Goal: Task Accomplishment & Management: Use online tool/utility

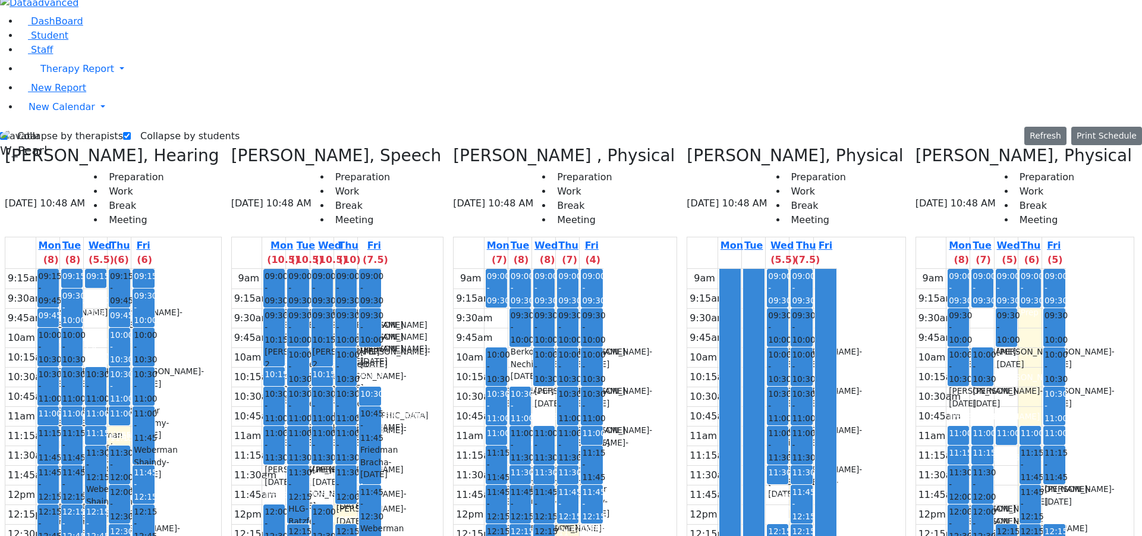
scroll to position [0, 401]
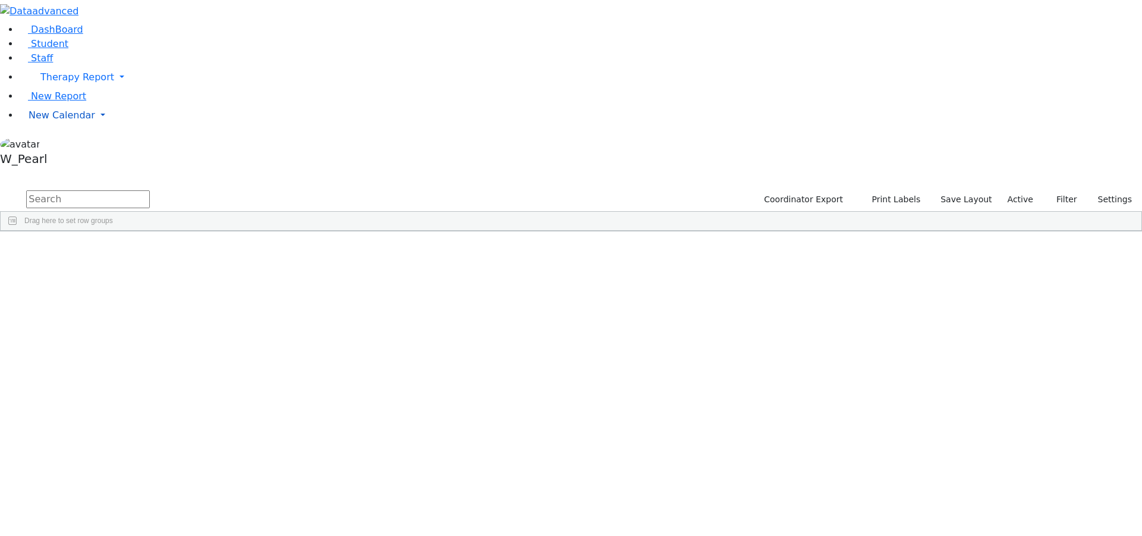
click at [34, 127] on link "New Calendar" at bounding box center [580, 115] width 1123 height 24
click at [55, 145] on span "Calendar" at bounding box center [47, 138] width 43 height 11
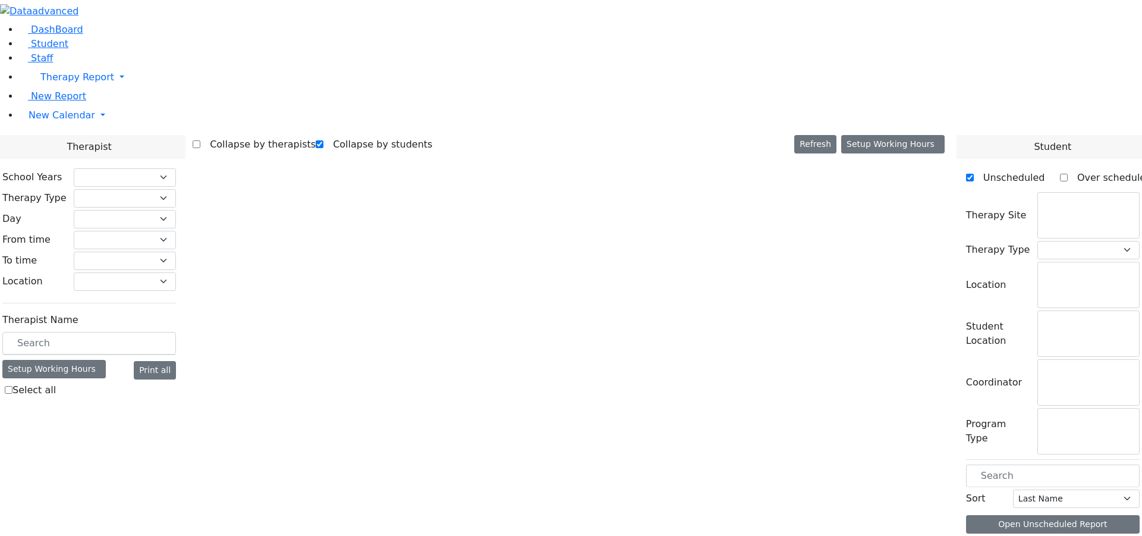
checkbox input "true"
select select "212"
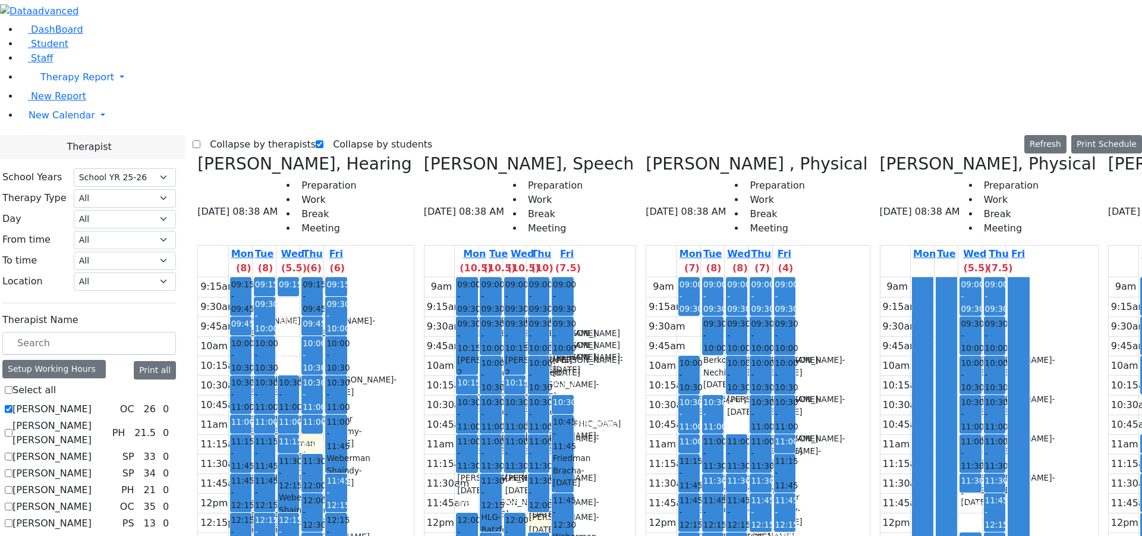
scroll to position [837, 0]
checkbox input "true"
click at [228, 135] on label "Collapse by therapists" at bounding box center [257, 144] width 115 height 19
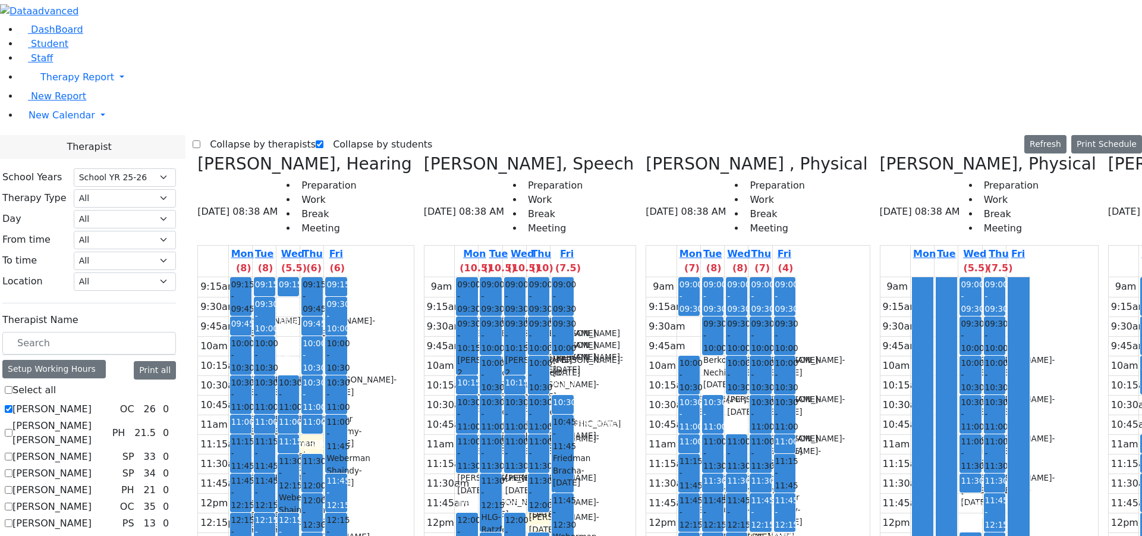
click at [200, 140] on input "Collapse by therapists" at bounding box center [197, 144] width 8 height 8
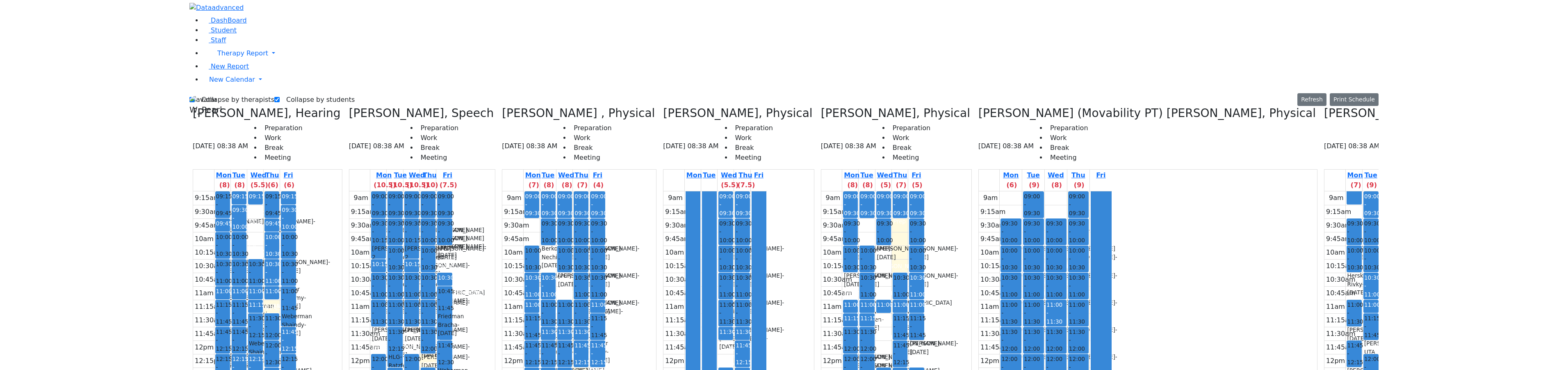
scroll to position [0, 0]
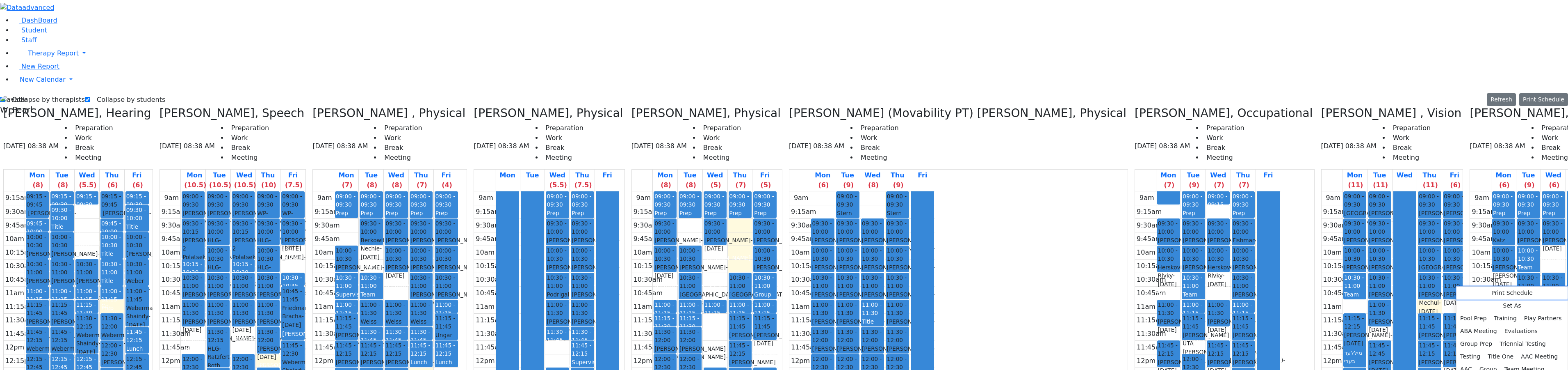
click at [787, 294] on button "Print Schedule" at bounding box center [1511, 293] width 111 height 12
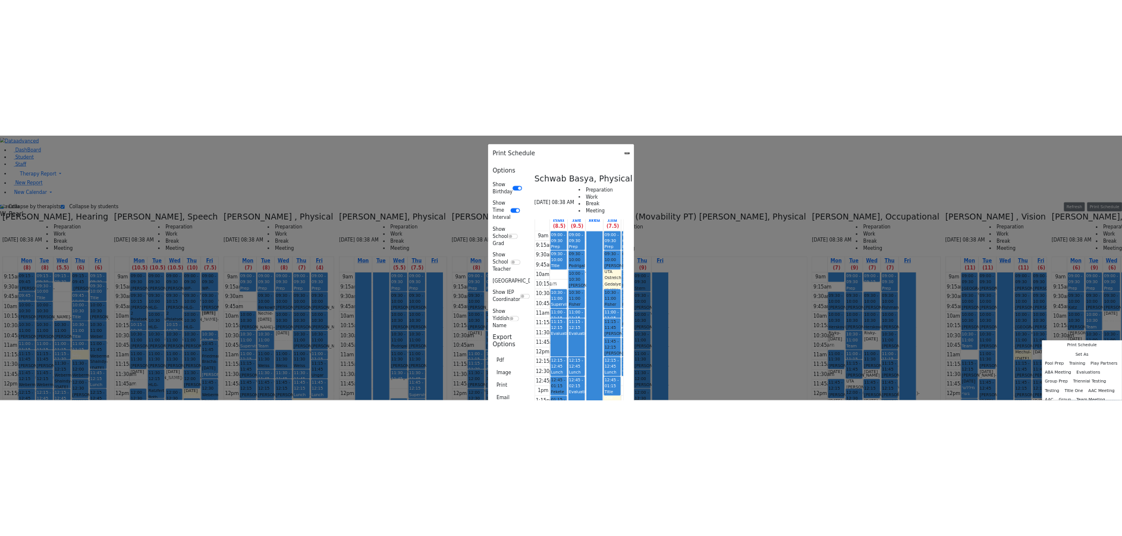
scroll to position [86, 0]
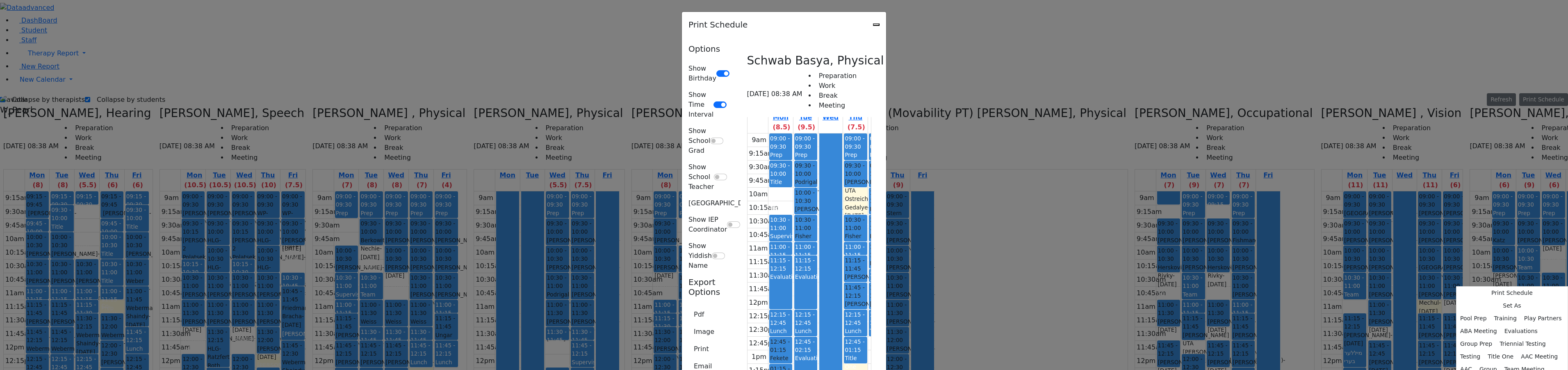
click at [787, 26] on div "Print Schedule" at bounding box center [784, 24] width 204 height 26
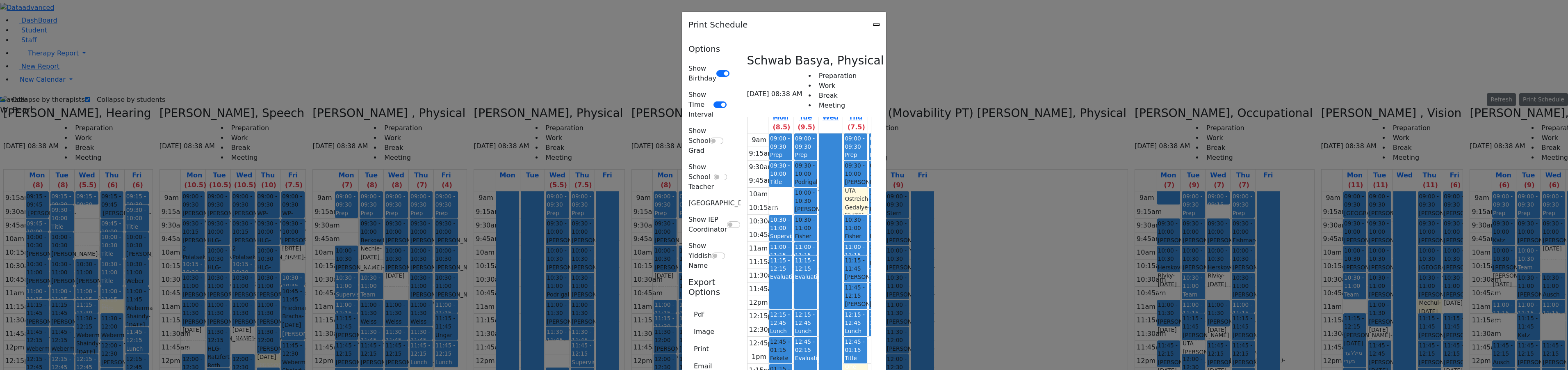
drag, startPoint x: 1063, startPoint y: 21, endPoint x: 1073, endPoint y: 21, distance: 10.0
click at [787, 25] on icon "Close" at bounding box center [876, 25] width 0 height 0
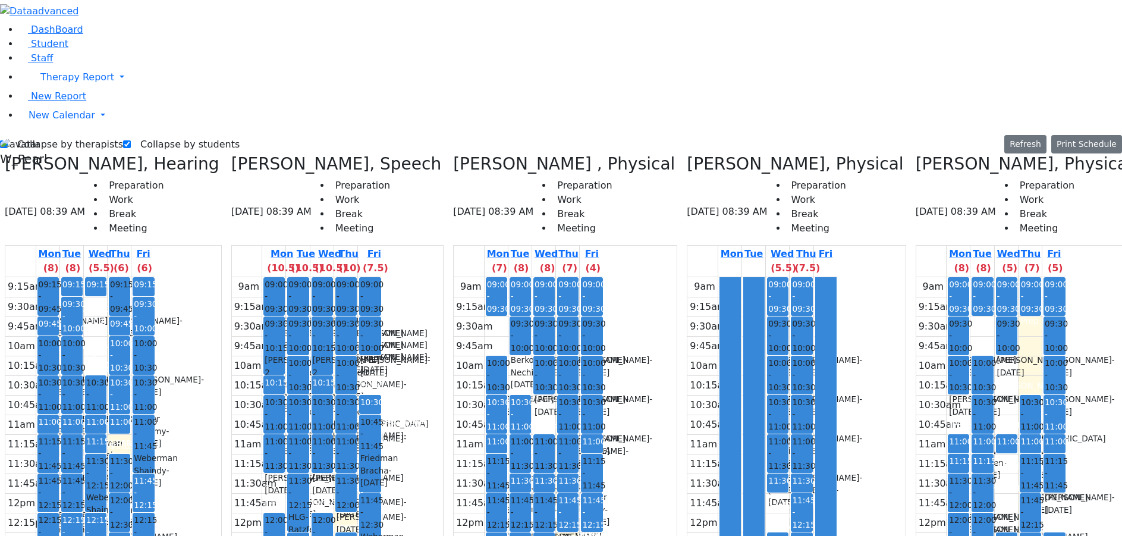
click at [44, 135] on label "Collapse by therapists" at bounding box center [65, 144] width 115 height 19
click at [8, 140] on input "Collapse by therapists" at bounding box center [4, 144] width 8 height 8
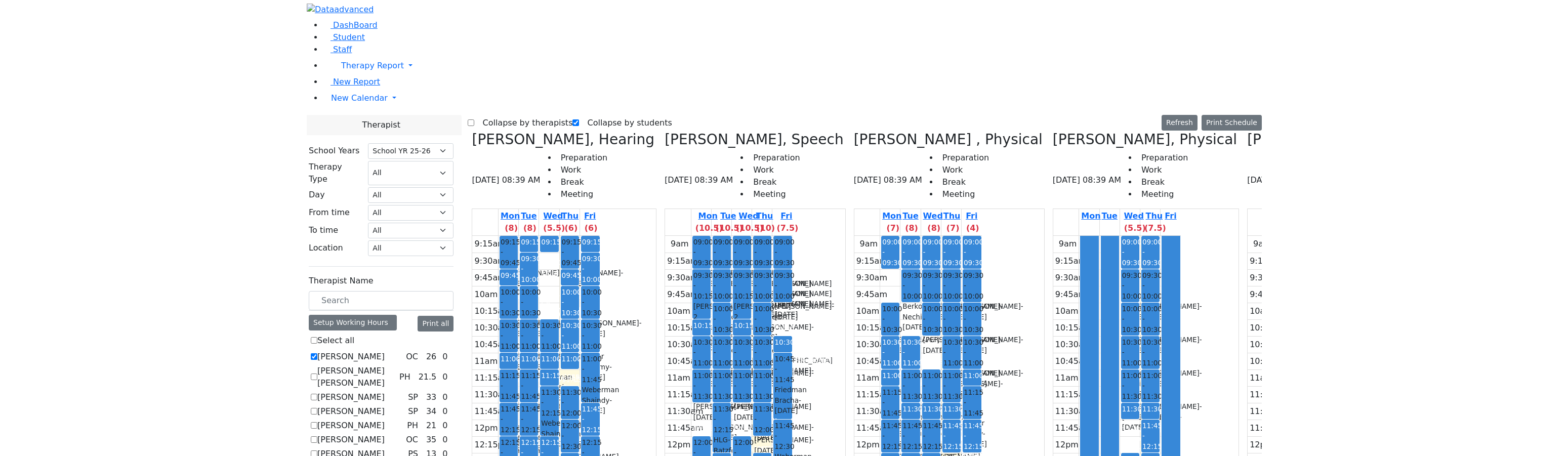
scroll to position [54, 0]
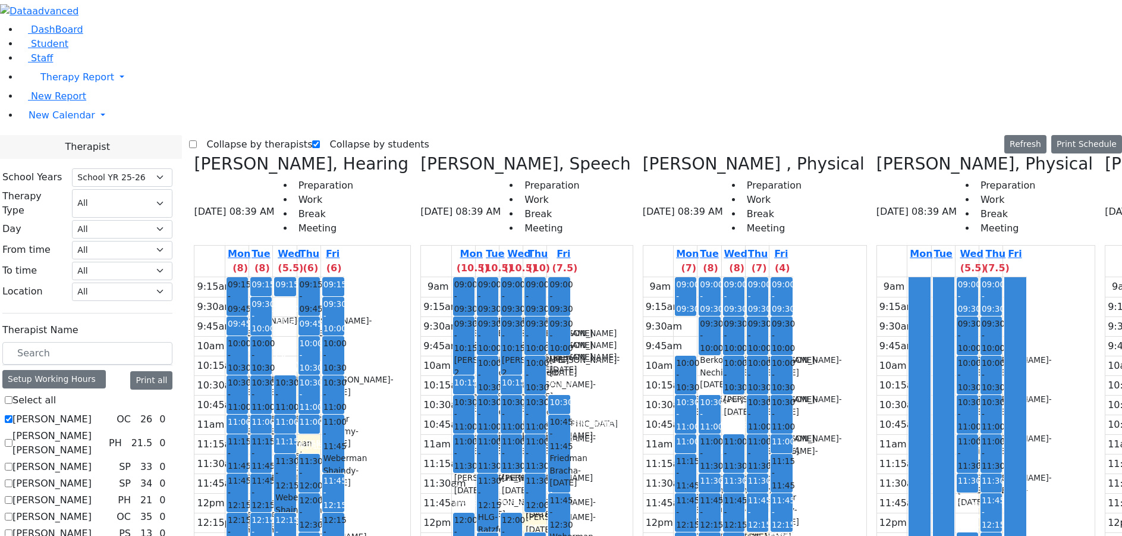
click at [226, 135] on label "Collapse by therapists" at bounding box center [254, 144] width 115 height 19
click at [197, 140] on input "Collapse by therapists" at bounding box center [193, 144] width 8 height 8
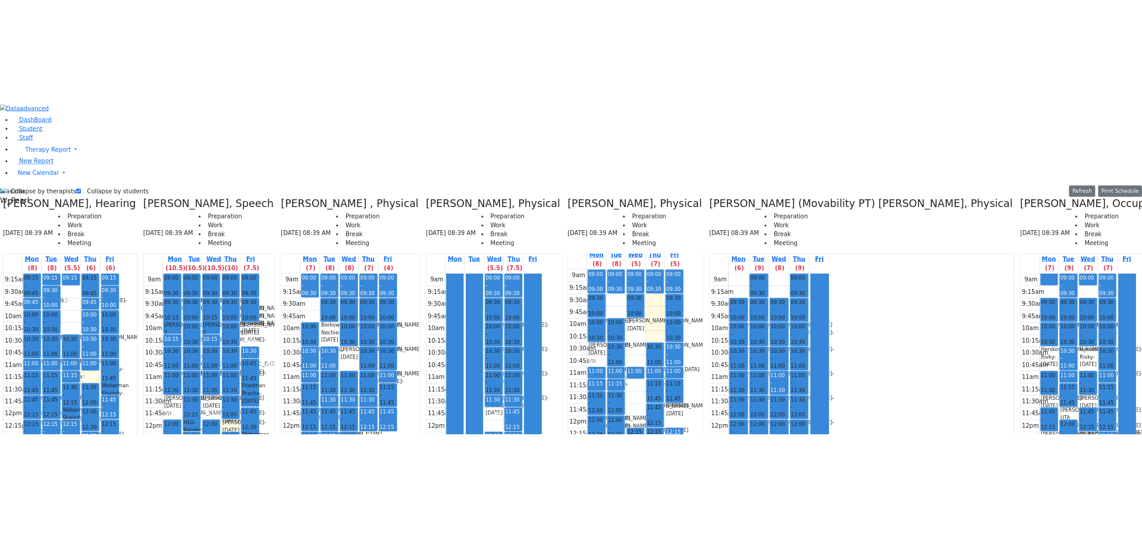
scroll to position [8, 0]
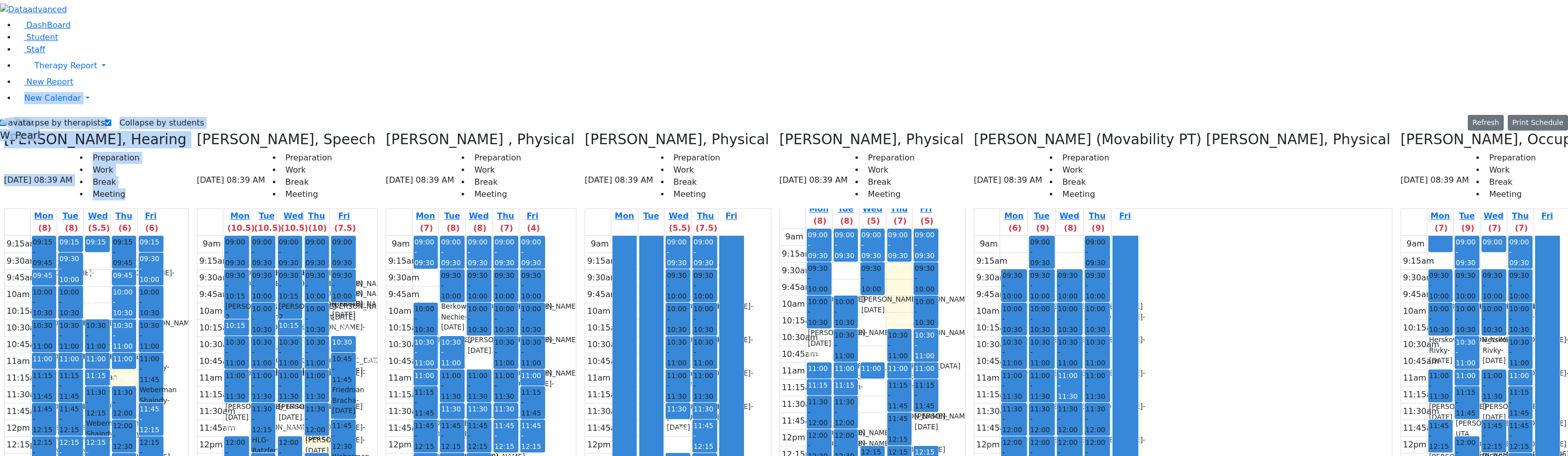
drag, startPoint x: 0, startPoint y: 47, endPoint x: 40, endPoint y: 52, distance: 40.3
click at [40, 52] on div "DashBoard Student Staff Therapy Report Student Old Calendar Report" at bounding box center [784, 328] width 1568 height 655
click at [270, 3] on div "DashBoard Student Staff Therapy Report Student Old Calendar Report" at bounding box center [784, 328] width 1568 height 655
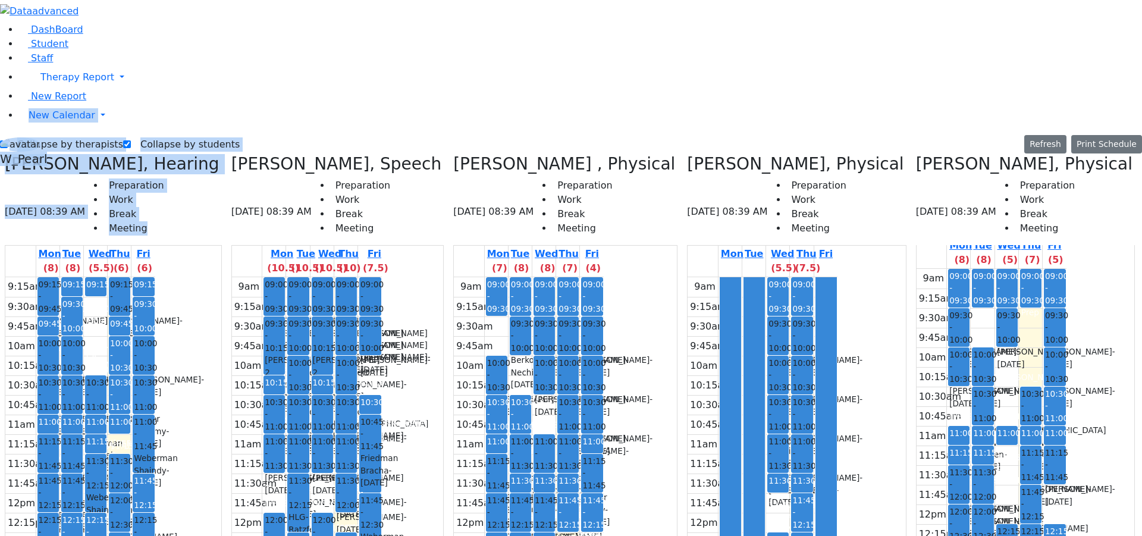
click at [45, 135] on label "Collapse by therapists" at bounding box center [65, 144] width 115 height 19
click at [8, 140] on input "Collapse by therapists" at bounding box center [4, 144] width 8 height 8
checkbox input "false"
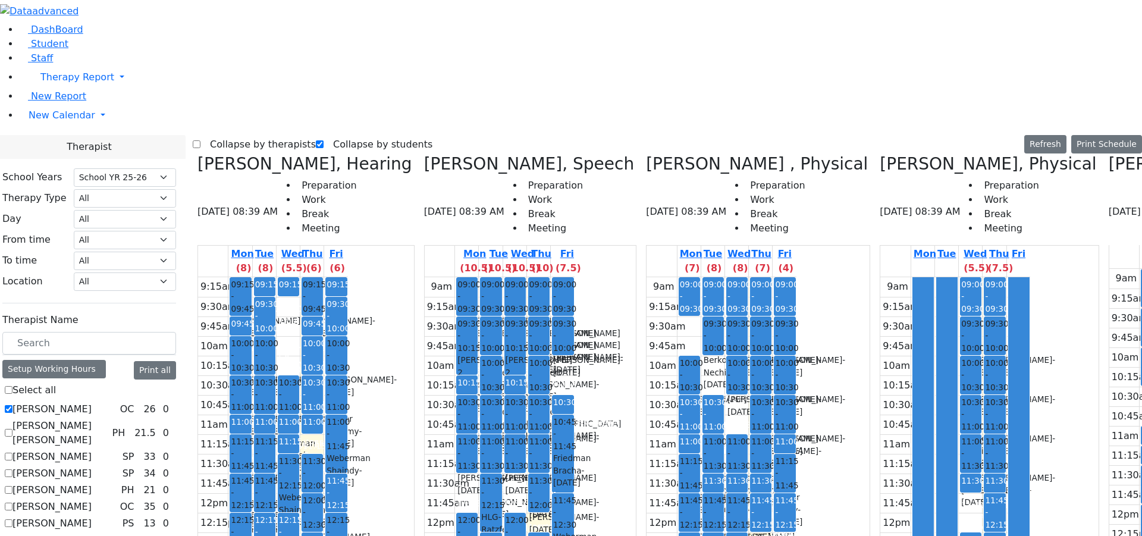
scroll to position [420, 0]
checkbox input "true"
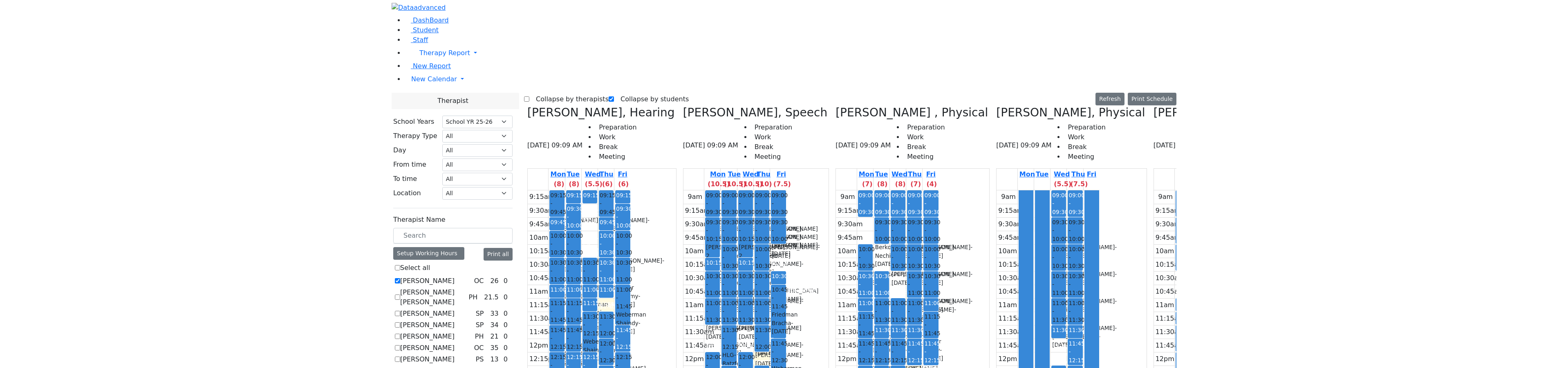
scroll to position [3, 0]
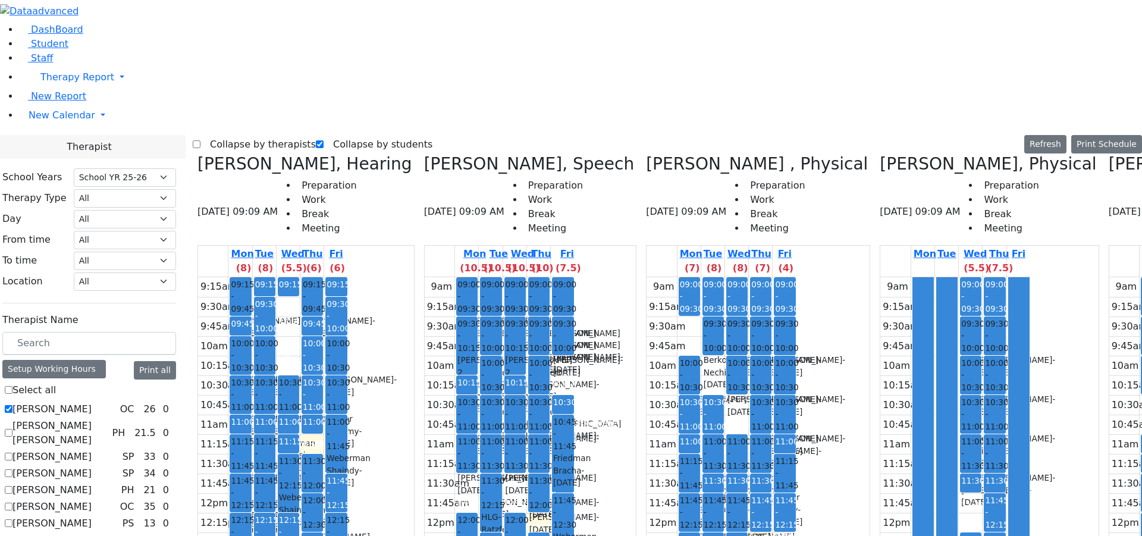
checkbox input "true"
click at [241, 135] on label "Collapse by therapists" at bounding box center [257, 144] width 115 height 19
click at [200, 140] on input "Collapse by therapists" at bounding box center [197, 144] width 8 height 8
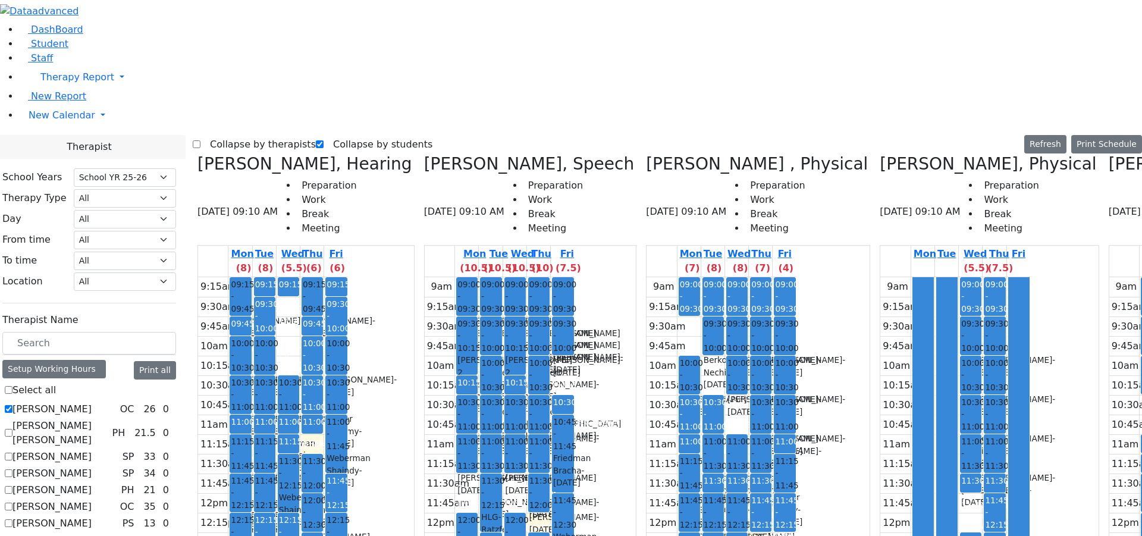
checkbox input "true"
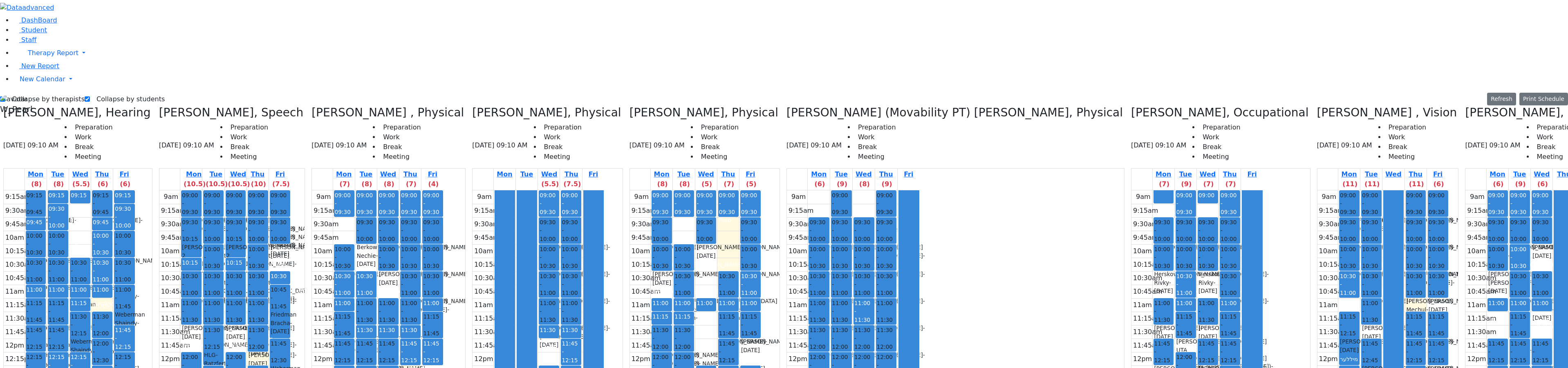
drag, startPoint x: 1547, startPoint y: 229, endPoint x: 1547, endPoint y: 267, distance: 38.0
drag, startPoint x: 1515, startPoint y: 312, endPoint x: 1519, endPoint y: 308, distance: 5.7
drag, startPoint x: 1453, startPoint y: 310, endPoint x: 1469, endPoint y: 321, distance: 19.4
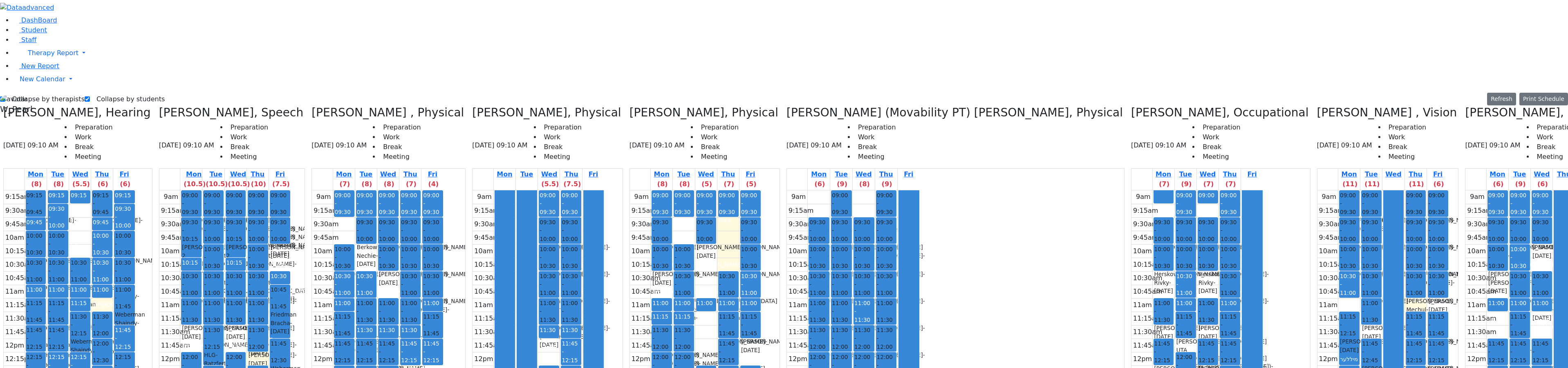
drag, startPoint x: 1528, startPoint y: 309, endPoint x: 1521, endPoint y: 310, distance: 7.1
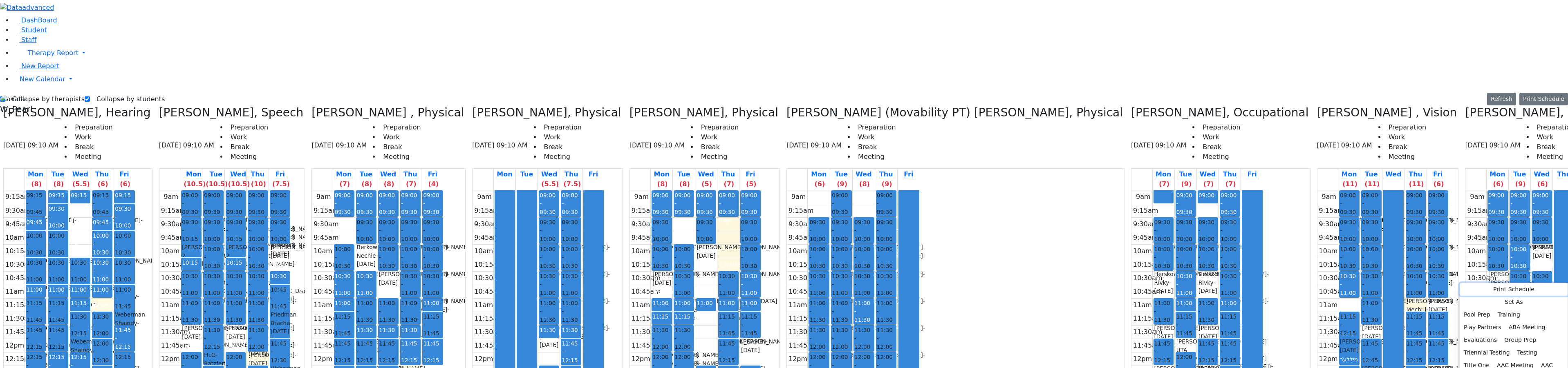
click at [785, 290] on button "Print Schedule" at bounding box center [1514, 289] width 107 height 12
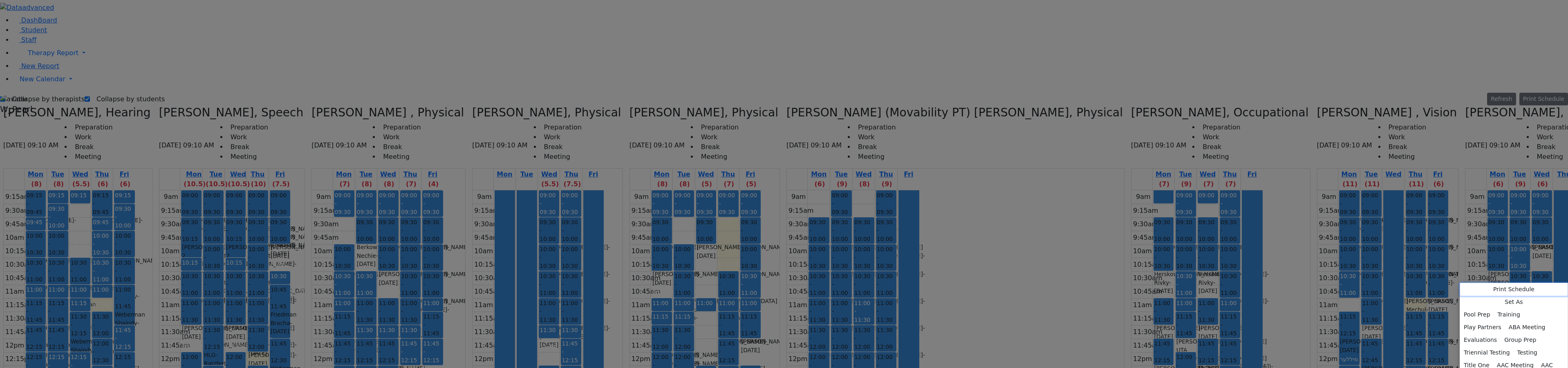
scroll to position [38, 0]
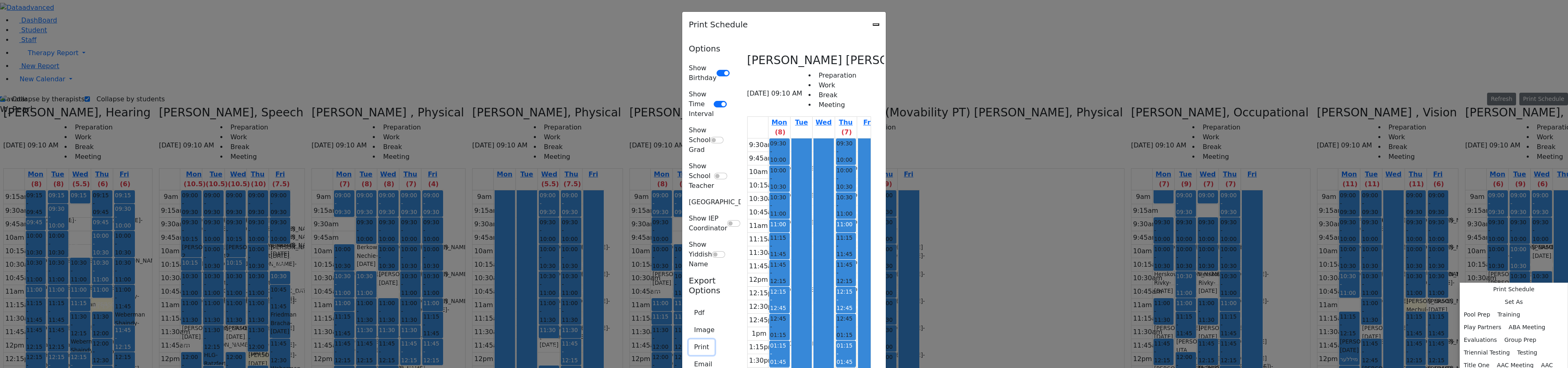
click at [689, 339] on button "Print" at bounding box center [701, 347] width 25 height 16
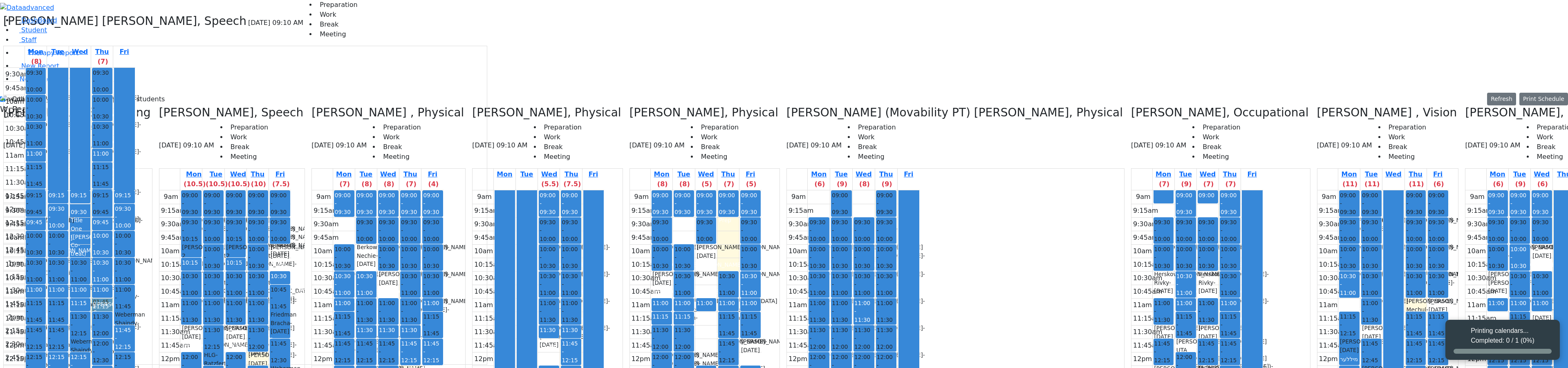
scroll to position [0, 0]
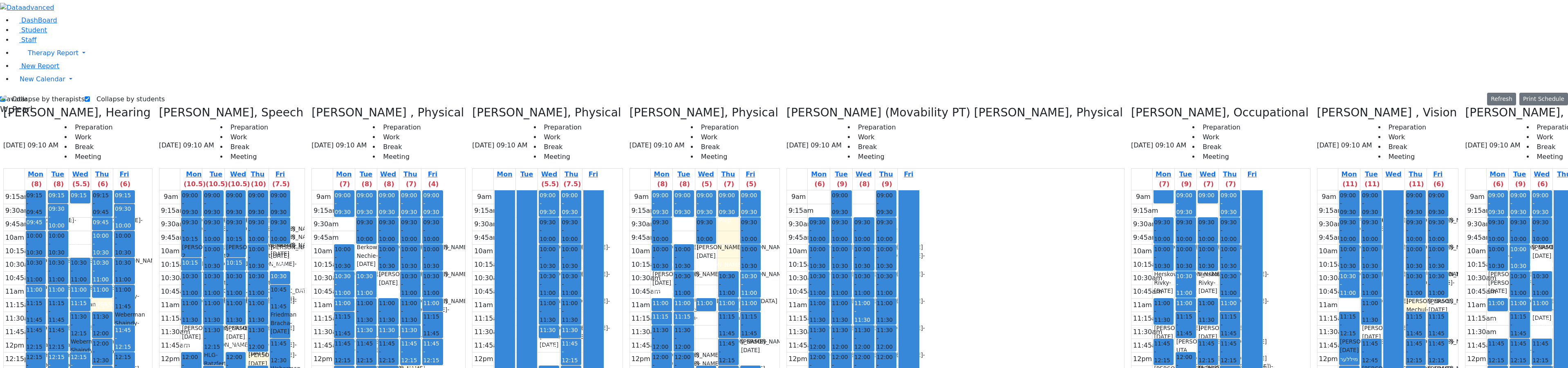
drag, startPoint x: 1538, startPoint y: 231, endPoint x: 1527, endPoint y: 238, distance: 13.0
drag, startPoint x: 1477, startPoint y: 167, endPoint x: 1479, endPoint y: 189, distance: 22.1
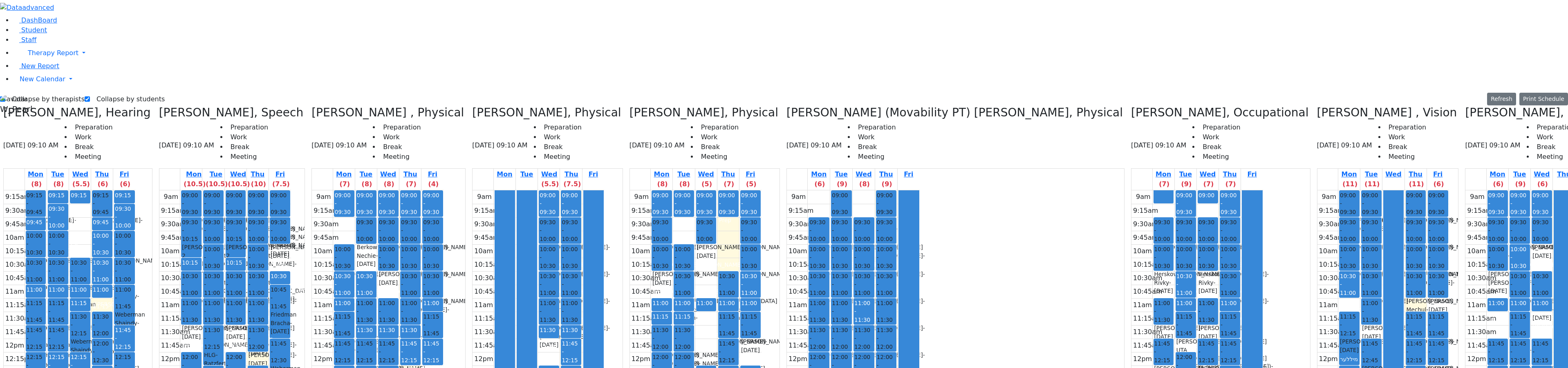
drag, startPoint x: 1484, startPoint y: 182, endPoint x: 1487, endPoint y: 199, distance: 17.3
drag, startPoint x: 1493, startPoint y: 185, endPoint x: 1491, endPoint y: 195, distance: 10.2
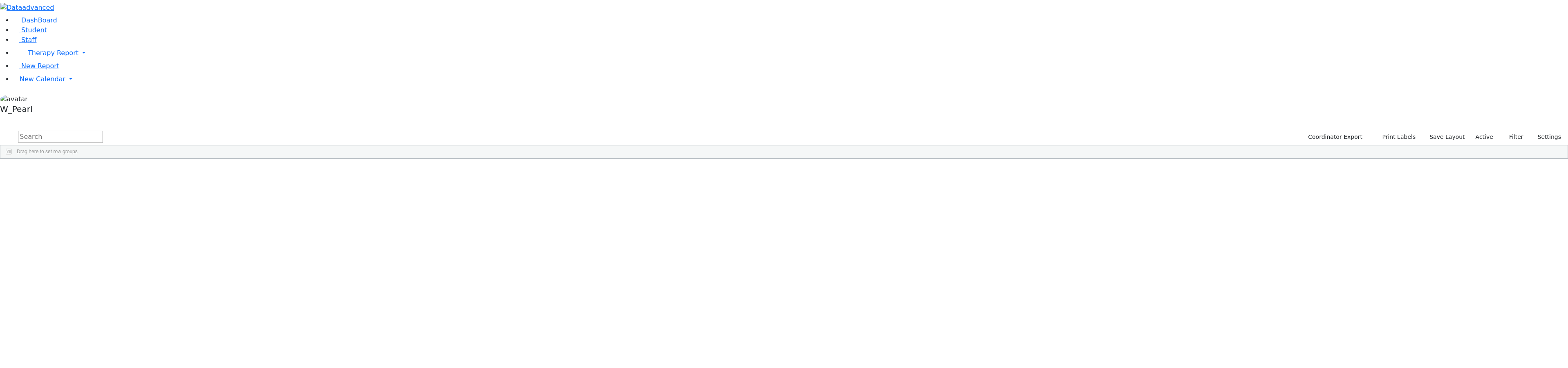
click at [103, 130] on input "text" at bounding box center [60, 137] width 85 height 12
click at [222, 172] on div "Masri" at bounding box center [166, 177] width 112 height 12
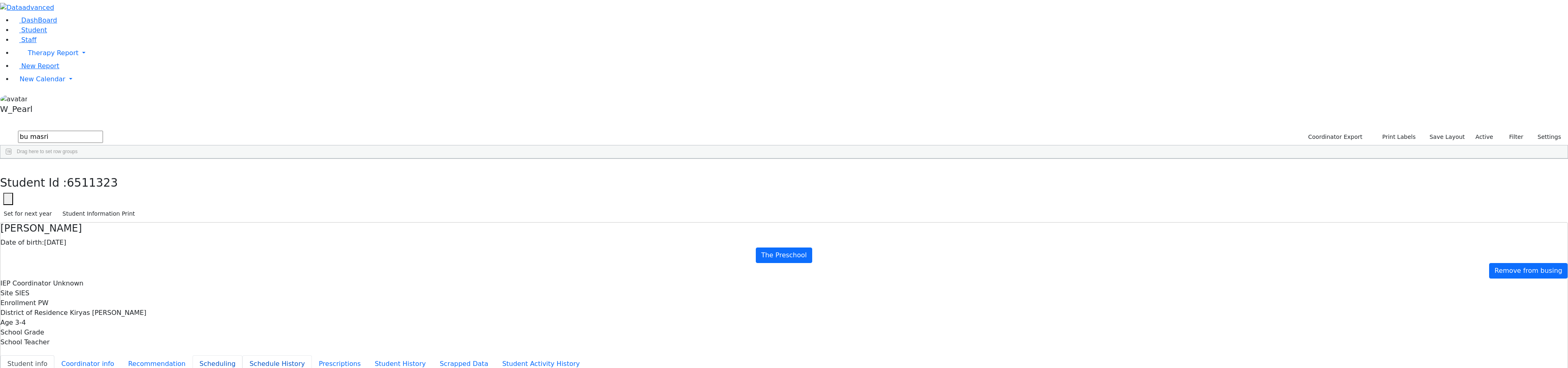
click at [359, 355] on ul "Student info Coordinator info Recommendation Scheduling Schedule History Prescr…" at bounding box center [784, 363] width 1567 height 17
click at [243, 355] on button "Scheduling" at bounding box center [217, 363] width 50 height 17
drag, startPoint x: 137, startPoint y: 38, endPoint x: 90, endPoint y: 27, distance: 48.3
click at [91, 27] on div "DashBoard Student Staff Therapy Report Student Old Calendar Report" at bounding box center [784, 235] width 1568 height 471
click at [316, 159] on div "Student Id : 6511323 Student Id 6511323 Cancel Save Set for next year Student I…" at bounding box center [784, 190] width 1568 height 64
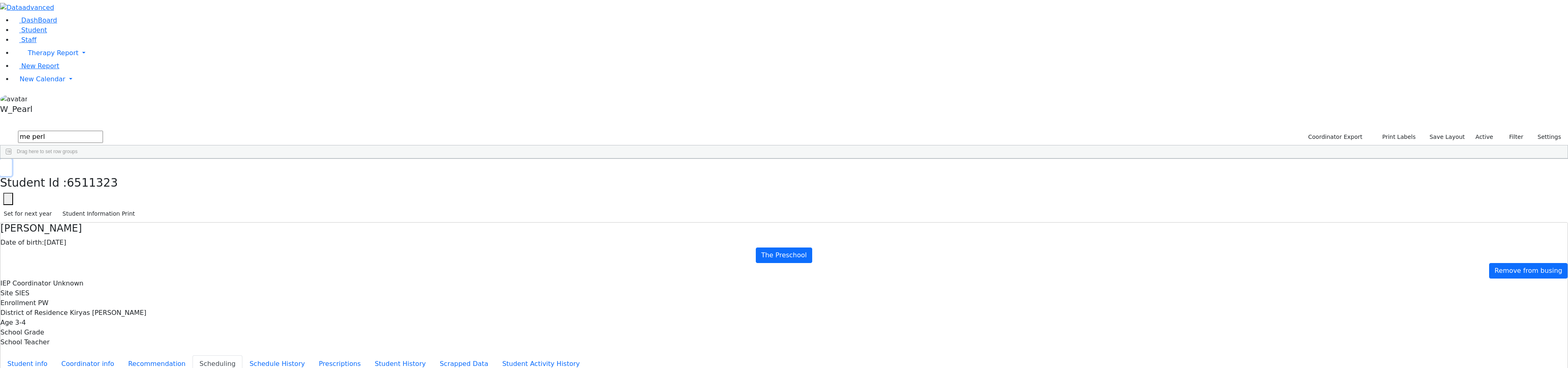
click at [8, 165] on icon "button" at bounding box center [5, 167] width 5 height 5
click at [324, 183] on div "Meir" at bounding box center [280, 189] width 112 height 12
click at [324, 89] on div "DashBoard Student Staff Therapy Report Student Old Calendar Report" at bounding box center [784, 235] width 1568 height 471
drag, startPoint x: 164, startPoint y: 37, endPoint x: 89, endPoint y: 30, distance: 75.3
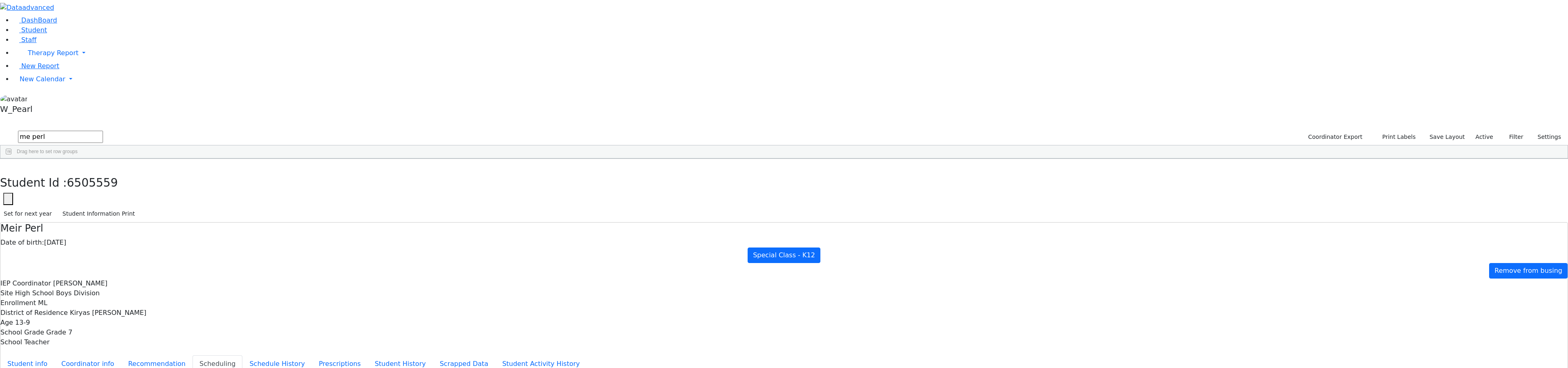
click at [90, 30] on div "DashBoard Student Staff Therapy Report Student Old Calendar Report" at bounding box center [784, 235] width 1568 height 471
type input "tov gros"
click at [224, 172] on div "Gross" at bounding box center [168, 177] width 112 height 12
drag, startPoint x: 182, startPoint y: 35, endPoint x: 119, endPoint y: 33, distance: 63.0
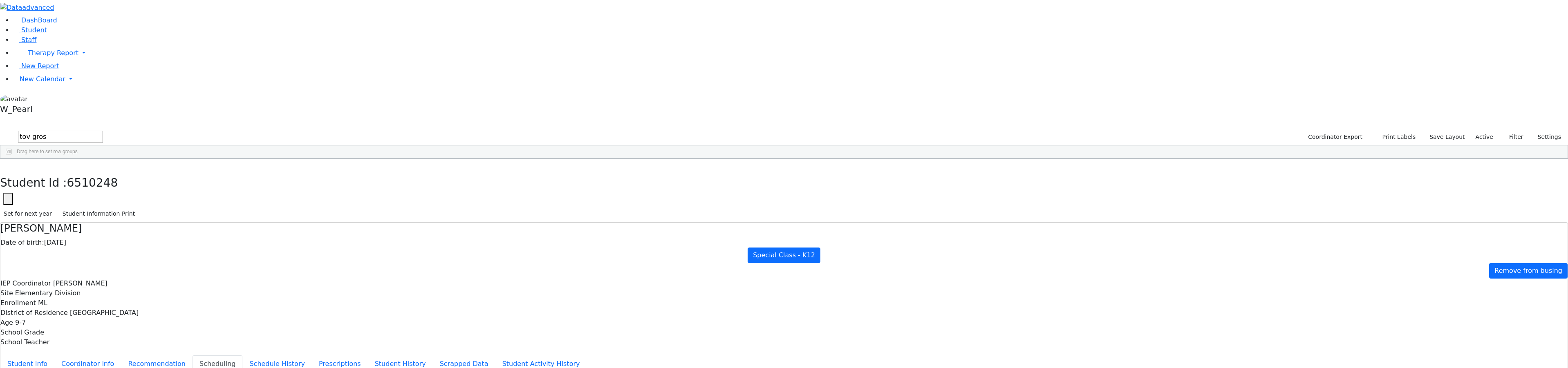
click at [103, 130] on form "tov gros" at bounding box center [52, 137] width 103 height 16
